Goal: Task Accomplishment & Management: Complete application form

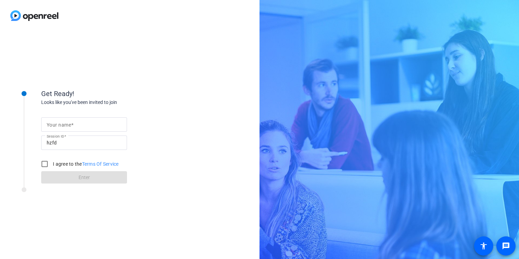
click at [69, 129] on div at bounding box center [84, 124] width 75 height 14
type input "O"
type input "[PERSON_NAME]"
click at [46, 165] on input "I agree to the Terms Of Service" at bounding box center [45, 164] width 14 height 14
checkbox input "true"
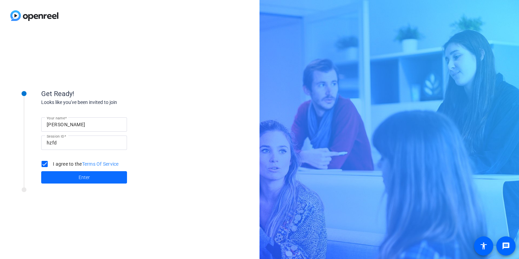
click at [69, 174] on span at bounding box center [84, 177] width 86 height 16
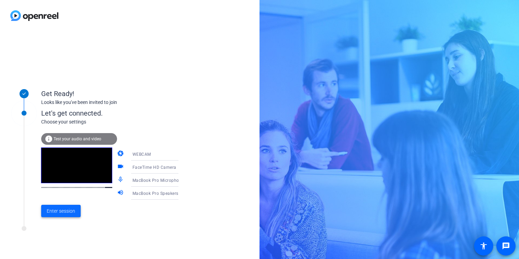
click at [67, 212] on span "Enter session" at bounding box center [61, 211] width 28 height 7
